Goal: Transaction & Acquisition: Purchase product/service

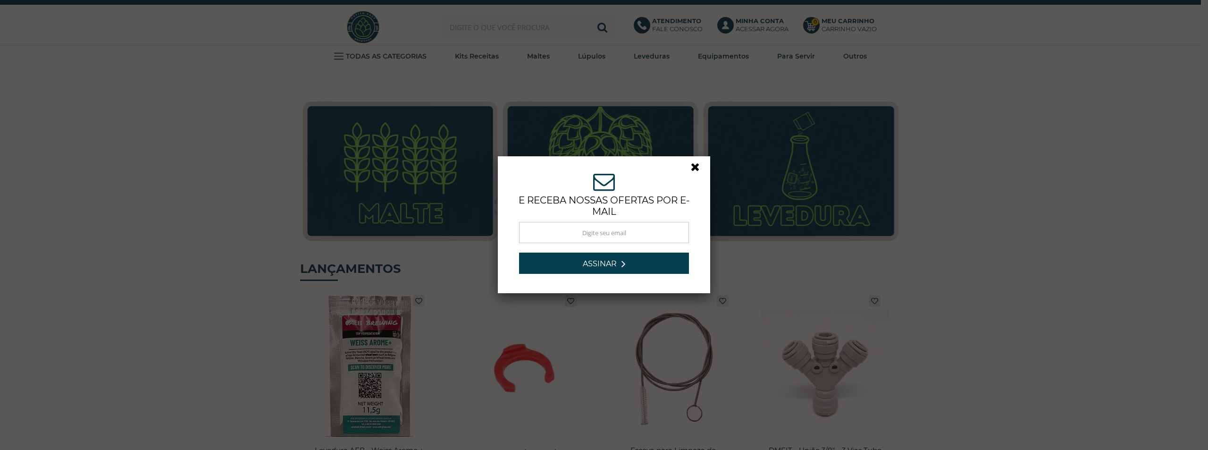
click at [545, 36] on div "ASSINE NOSSA NEWSLETTER e receba nossas ofertas por e-mail Obrigado por se insc…" at bounding box center [604, 225] width 1208 height 450
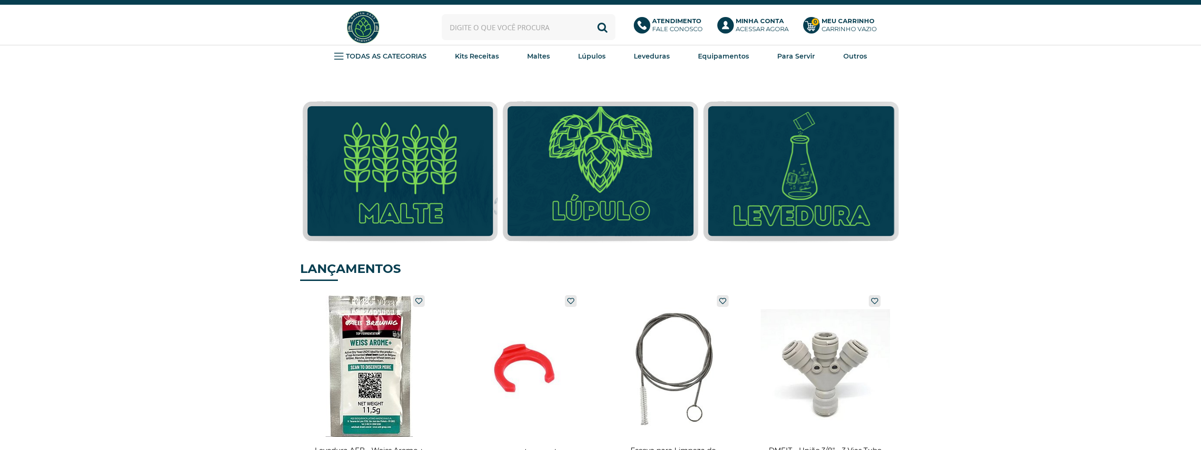
click at [545, 36] on input "text" at bounding box center [529, 27] width 174 height 26
type input "magnum"
click at [590, 14] on button "Buscar" at bounding box center [603, 27] width 26 height 26
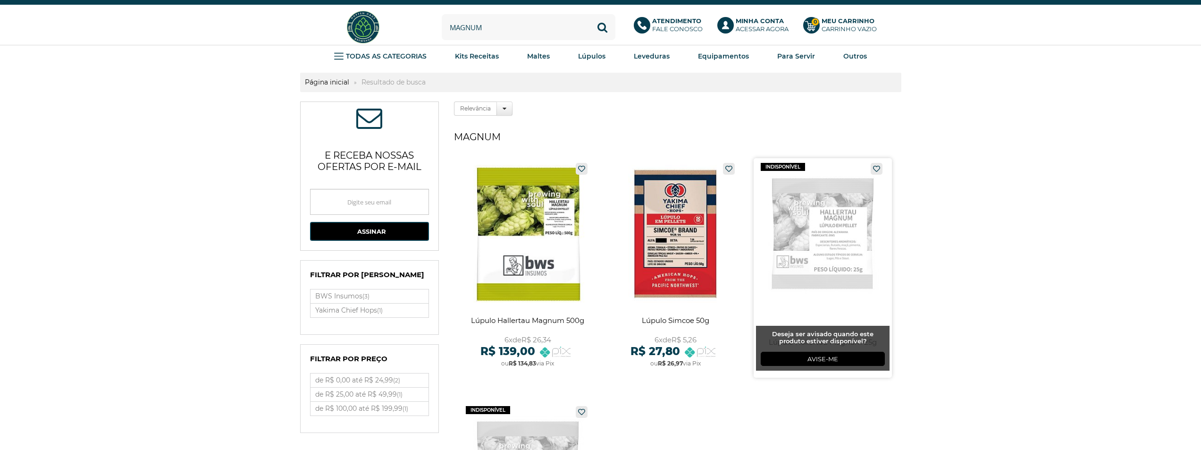
click at [814, 239] on link at bounding box center [823, 267] width 138 height 219
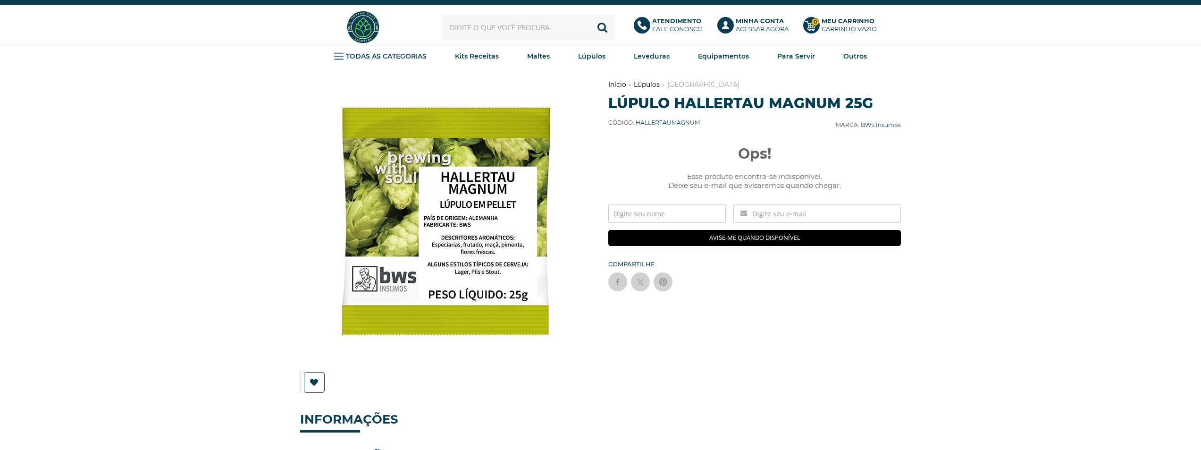
click at [347, 37] on img at bounding box center [363, 26] width 35 height 35
